Goal: Transaction & Acquisition: Purchase product/service

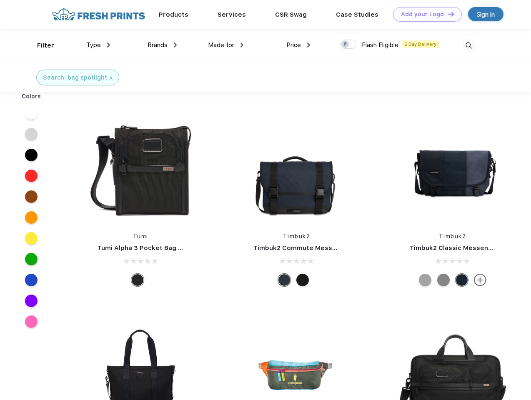
click at [424, 14] on link "Add your Logo Design Tool" at bounding box center [427, 14] width 69 height 15
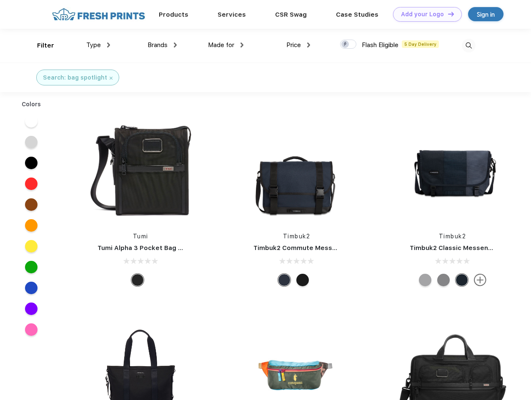
click at [0, 0] on div "Design Tool" at bounding box center [0, 0] width 0 height 0
click at [447, 14] on link "Add your Logo Design Tool" at bounding box center [427, 14] width 69 height 15
click at [40, 45] on div "Filter" at bounding box center [45, 46] width 17 height 10
click at [98, 45] on span "Type" at bounding box center [93, 45] width 15 height 8
click at [162, 45] on span "Brands" at bounding box center [158, 45] width 20 height 8
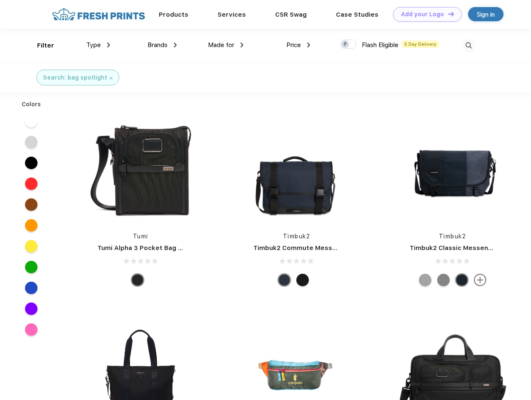
click at [226, 45] on span "Made for" at bounding box center [221, 45] width 26 height 8
click at [299, 45] on span "Price" at bounding box center [293, 45] width 15 height 8
click at [349, 45] on div at bounding box center [348, 44] width 16 height 9
click at [346, 45] on input "checkbox" at bounding box center [342, 41] width 5 height 5
click at [469, 45] on img at bounding box center [469, 46] width 14 height 14
